Goal: Information Seeking & Learning: Check status

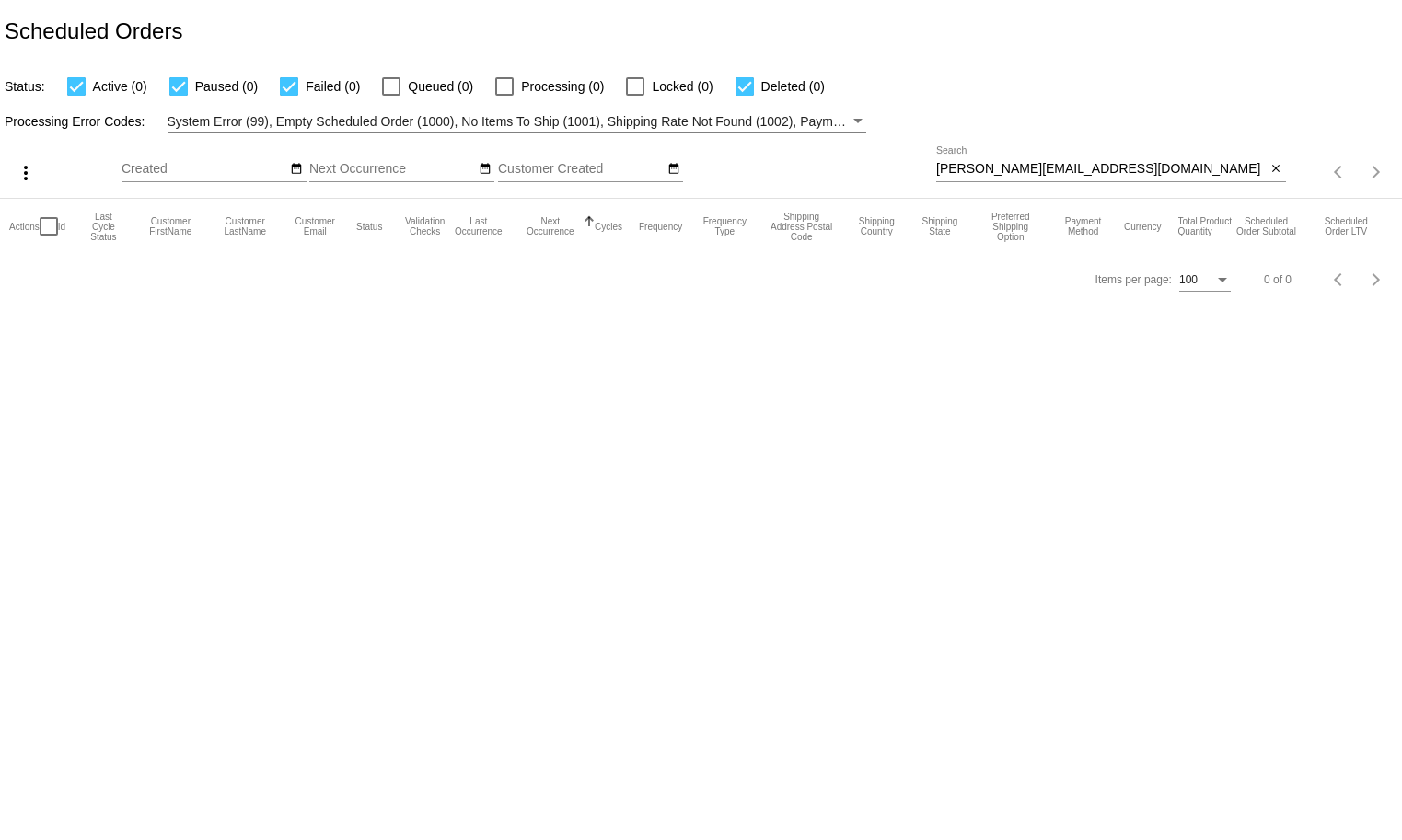
click at [1028, 167] on input "devereaux@mac.com" at bounding box center [1101, 169] width 331 height 14
paste input "rustykipper@gmail"
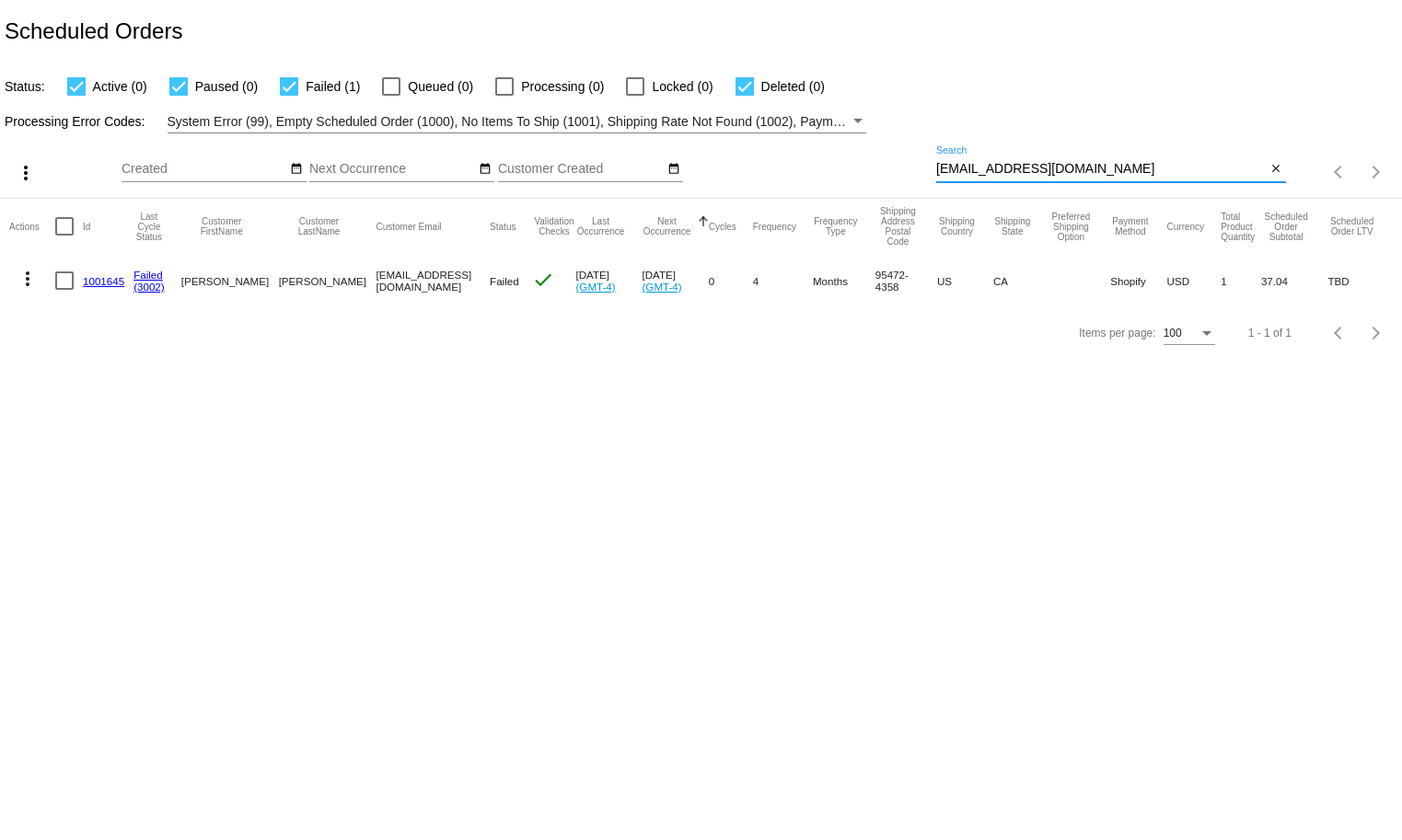
type input "[EMAIL_ADDRESS][DOMAIN_NAME]"
drag, startPoint x: 107, startPoint y: 289, endPoint x: 80, endPoint y: 286, distance: 27.2
click at [80, 286] on mat-row "more_vert 1001645 Failed (3002) James Grossman rustykipper@gmail.com Failed che…" at bounding box center [701, 281] width 1383 height 54
copy mat-row "1001645"
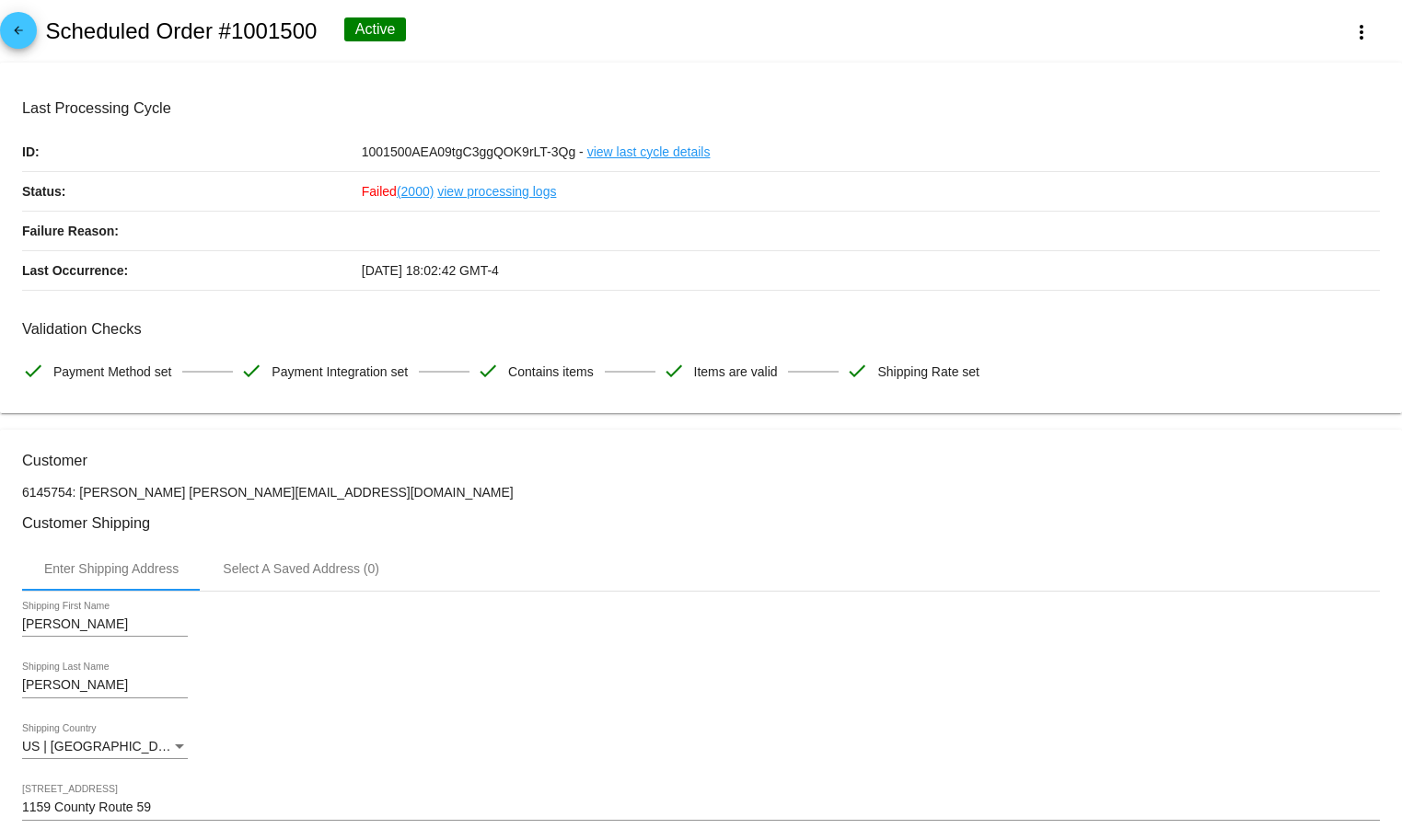
click at [244, 38] on h2 "Scheduled Order #1001500" at bounding box center [180, 31] width 271 height 26
copy app-dashboard-scheduled-orders-update "Scheduled Order #1001500 Active more_vert"
click at [251, 16] on div "arrow_back Scheduled Order #1001500 Active more_vert" at bounding box center [701, 31] width 1402 height 62
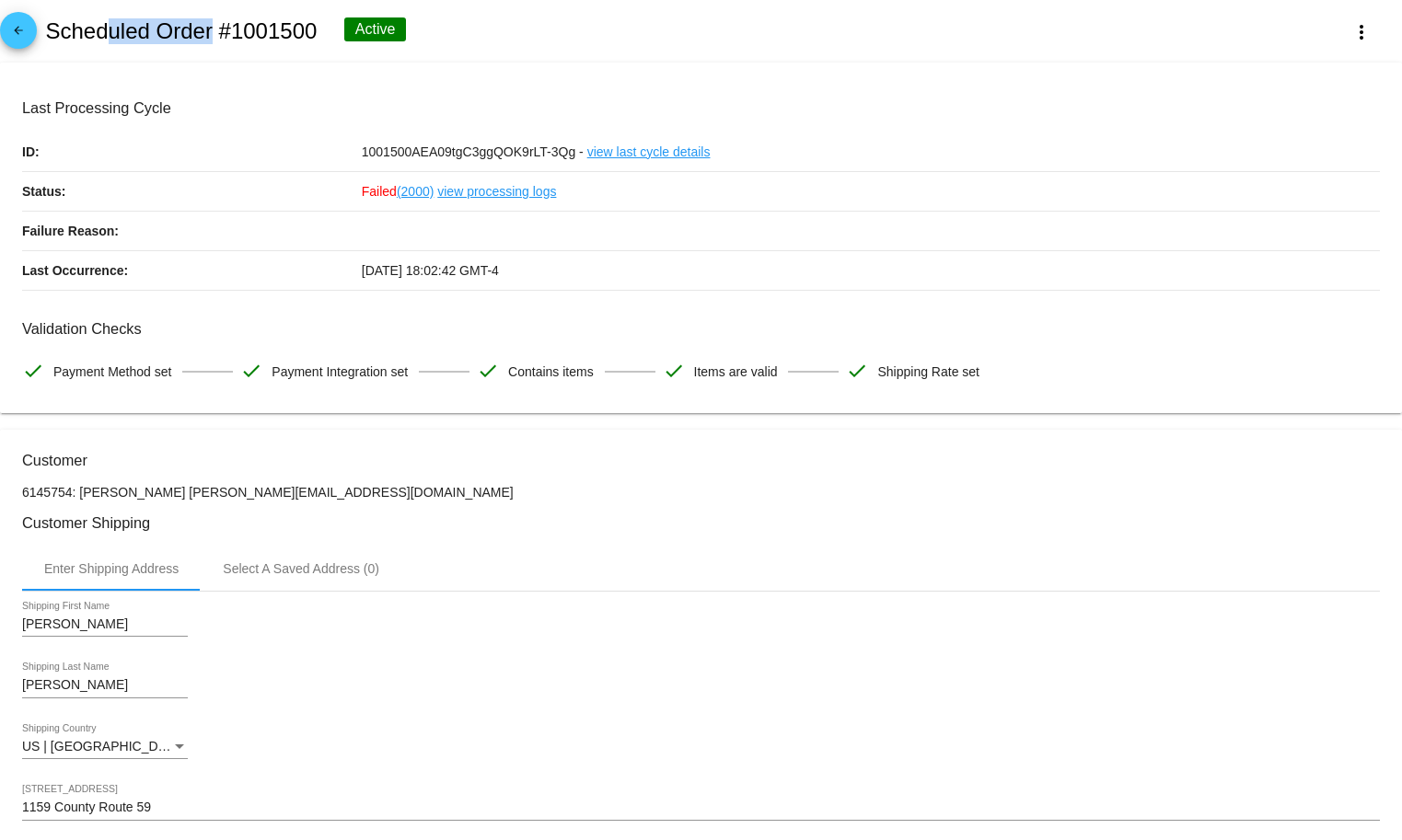
click at [251, 16] on div "arrow_back Scheduled Order #1001500 Active more_vert" at bounding box center [701, 31] width 1402 height 62
click at [251, 33] on h2 "Scheduled Order #1001500" at bounding box center [180, 31] width 271 height 26
copy h2 "1001500"
drag, startPoint x: 329, startPoint y: 504, endPoint x: 174, endPoint y: 502, distance: 155.0
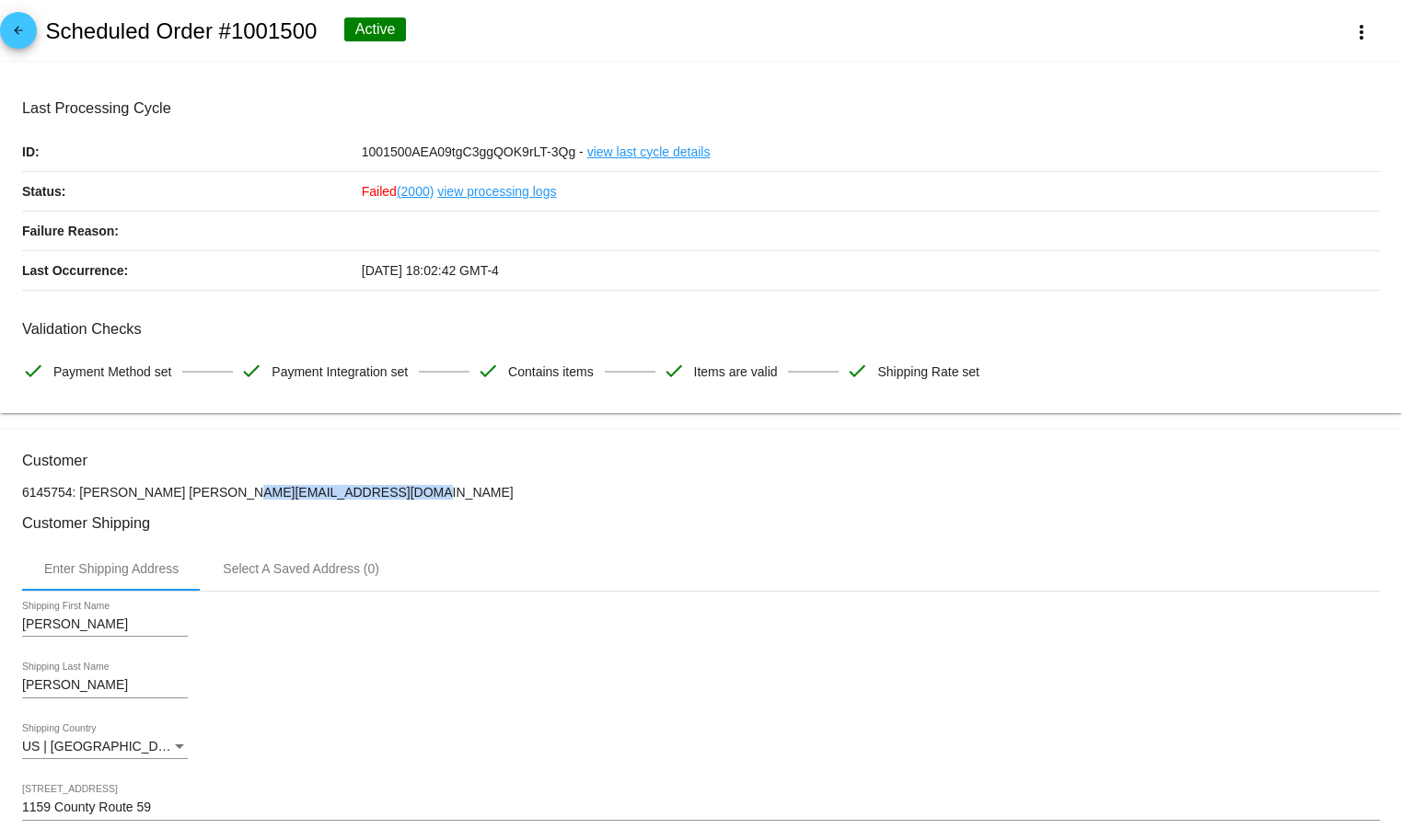
click at [174, 499] on p "6145754: Laurie Goodhart lauriegoodhart@gmail.com" at bounding box center [701, 491] width 1357 height 14
copy p "lauriegoodhart@gmail.com"
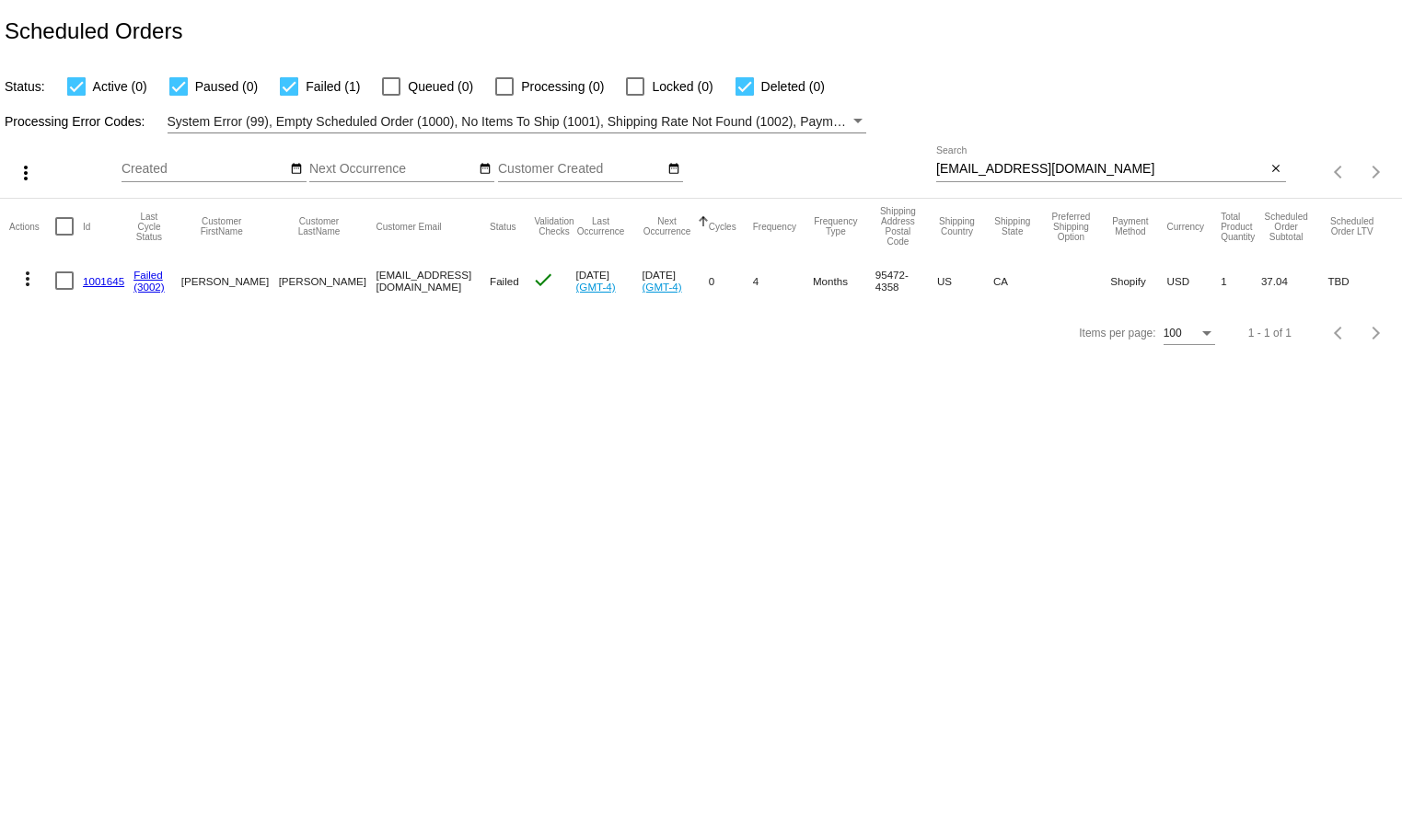
click at [1055, 168] on input "[EMAIL_ADDRESS][DOMAIN_NAME]" at bounding box center [1101, 169] width 331 height 14
paste input "coryshebert33"
drag, startPoint x: 125, startPoint y: 299, endPoint x: 76, endPoint y: 290, distance: 49.8
click at [79, 289] on mat-row "more_vert 1014370 Failed (1004) [PERSON_NAME] [EMAIL_ADDRESS][DOMAIN_NAME] Fail…" at bounding box center [701, 281] width 1383 height 54
copy mat-row "1014370"
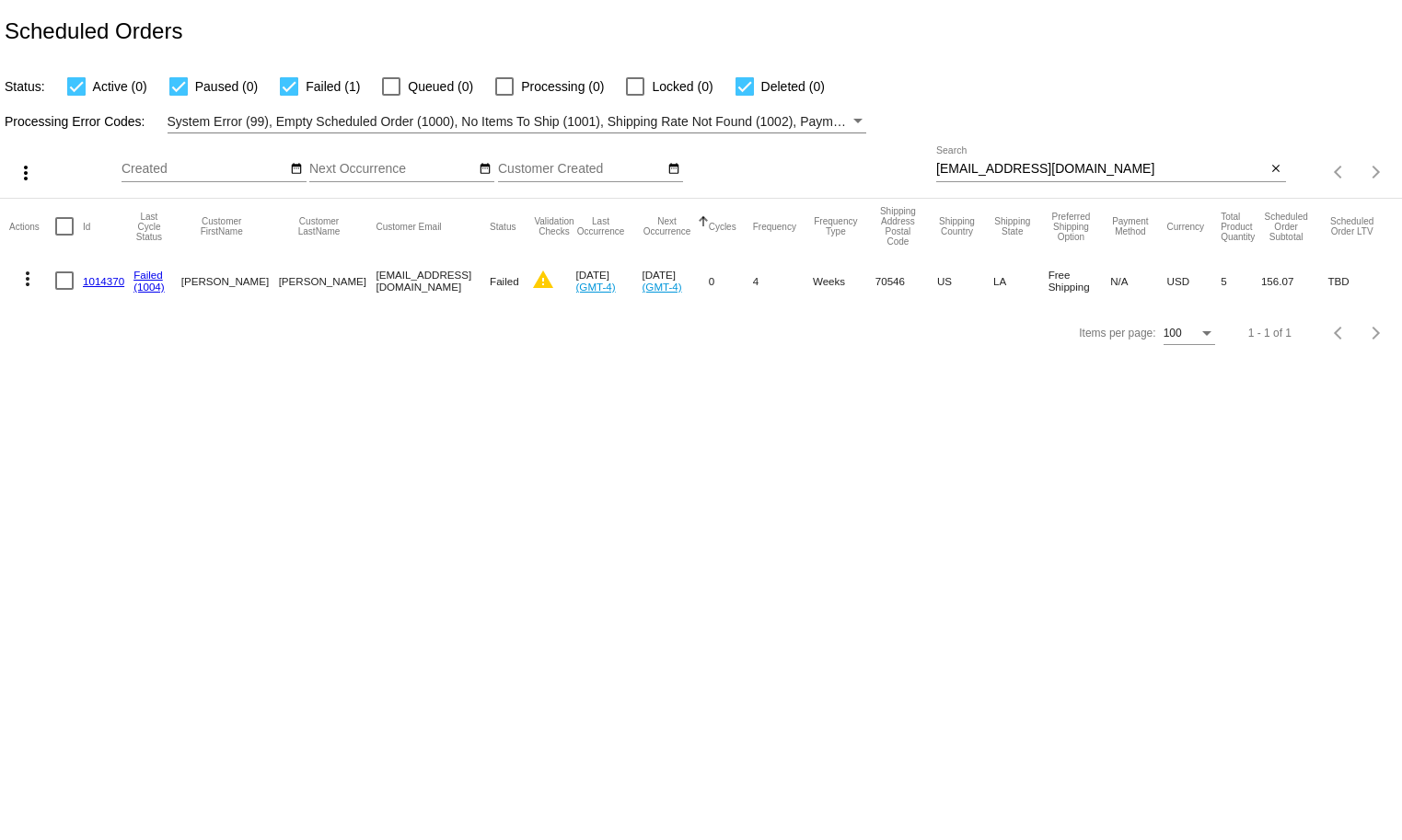
click at [985, 160] on div "[EMAIL_ADDRESS][DOMAIN_NAME] Search" at bounding box center [1101, 164] width 331 height 35
paste input "macpac.1@me"
drag, startPoint x: 122, startPoint y: 282, endPoint x: 79, endPoint y: 286, distance: 43.2
click at [79, 286] on mat-row "more_vert 997502 Success [PERSON_NAME] [EMAIL_ADDRESS][DOMAIN_NAME] Active chec…" at bounding box center [701, 281] width 1383 height 54
copy mat-row "997502"
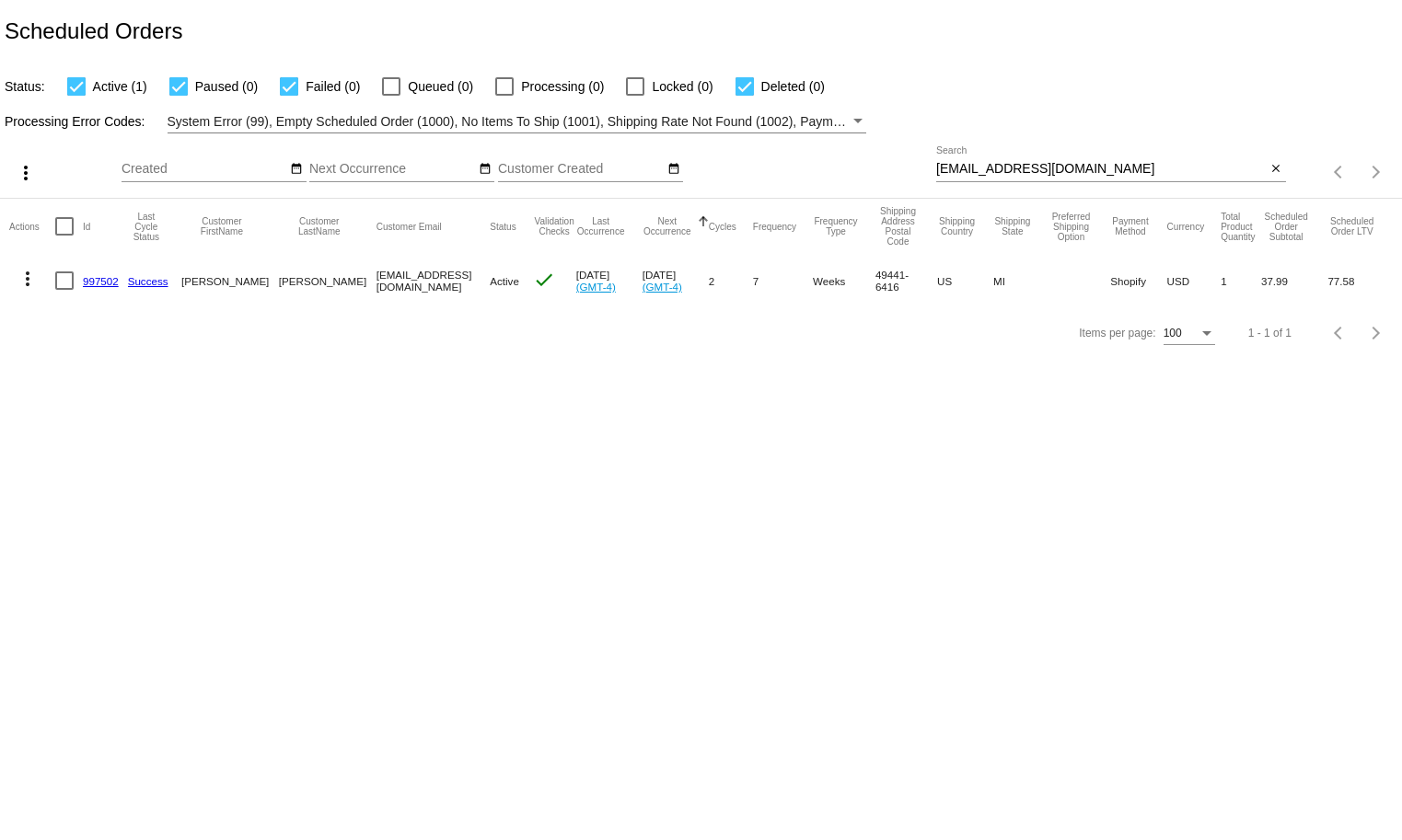
click at [1078, 170] on input "[EMAIL_ADDRESS][DOMAIN_NAME]" at bounding box center [1101, 169] width 331 height 14
paste input "[EMAIL_ADDRESS]"
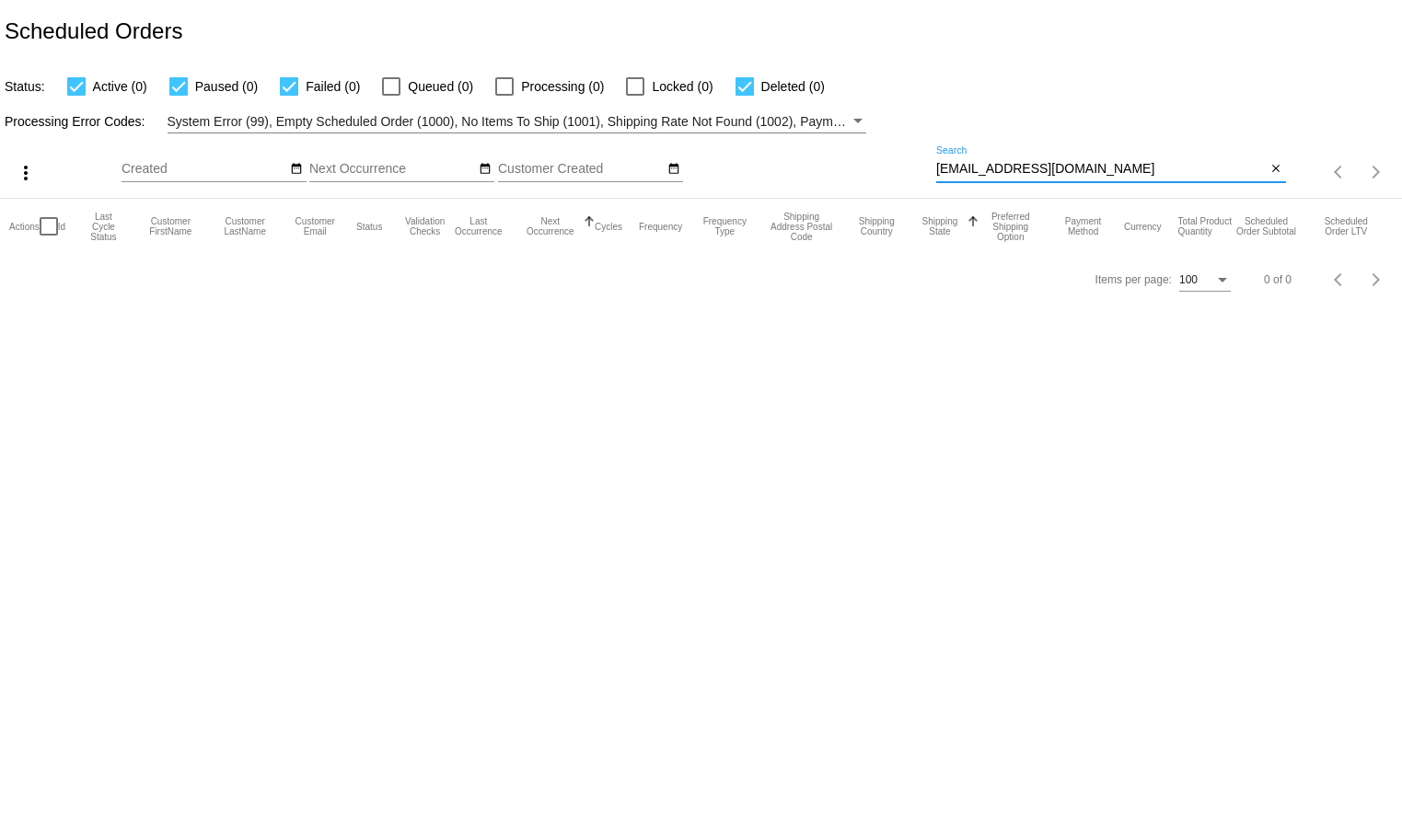
type input "[EMAIL_ADDRESS][DOMAIN_NAME]"
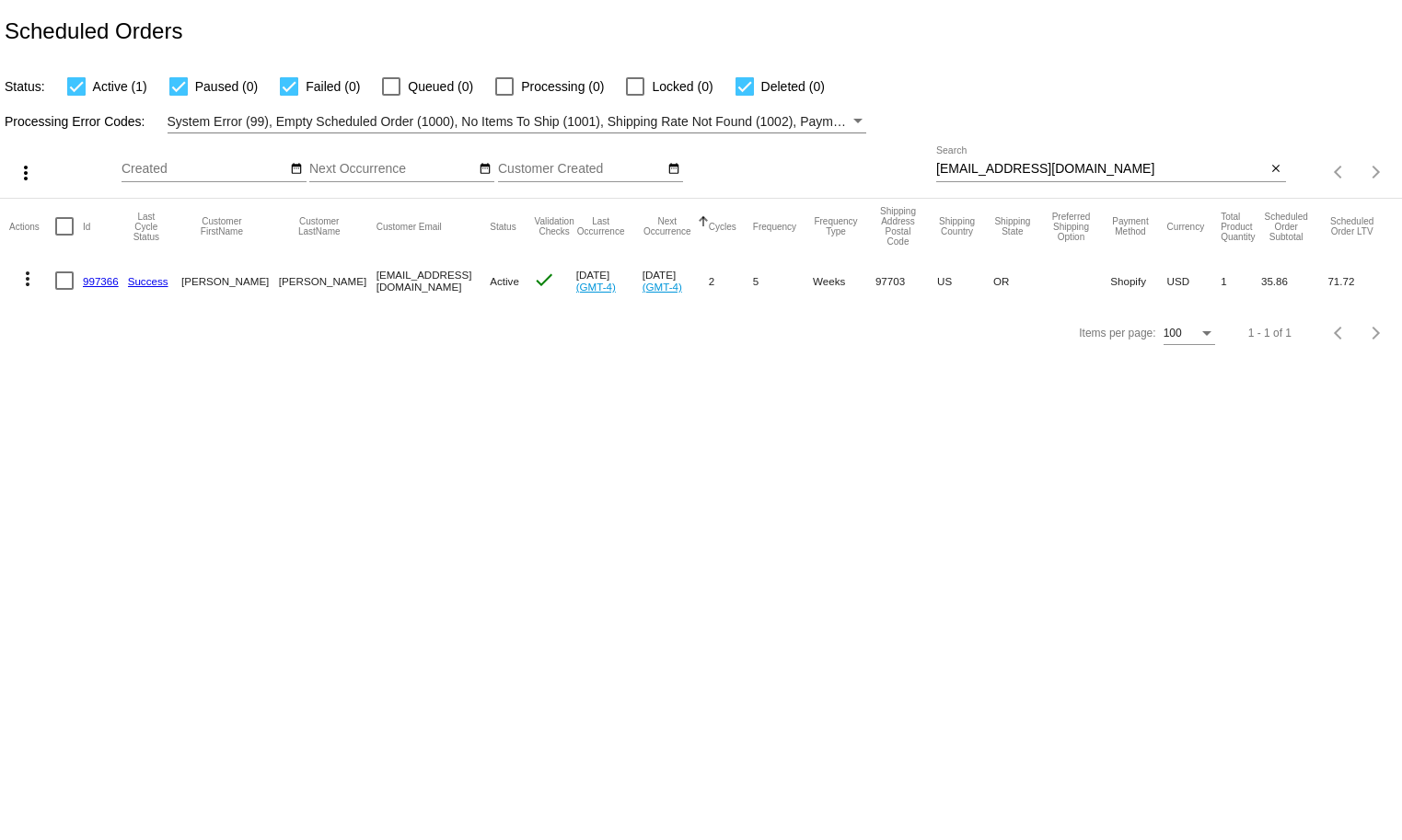
drag, startPoint x: 124, startPoint y: 286, endPoint x: 80, endPoint y: 290, distance: 44.2
click at [80, 290] on mat-row "more_vert 997366 Success [PERSON_NAME] [EMAIL_ADDRESS][DOMAIN_NAME] Active chec…" at bounding box center [701, 281] width 1383 height 54
copy mat-row "997366"
click at [996, 552] on body "Scheduled Orders Status: Active (1) Paused (0) Failed (0) Queued (0) Processing…" at bounding box center [701, 420] width 1402 height 840
